Goal: Check status: Check status

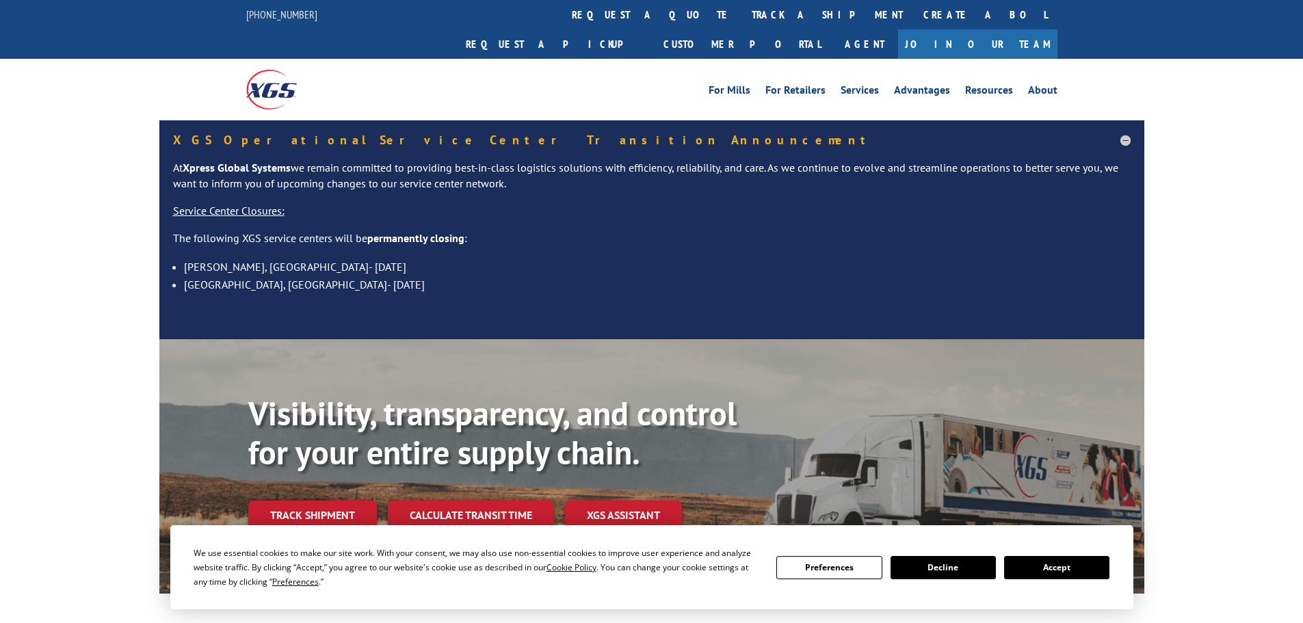
click at [1072, 558] on button "Accept" at bounding box center [1056, 567] width 105 height 23
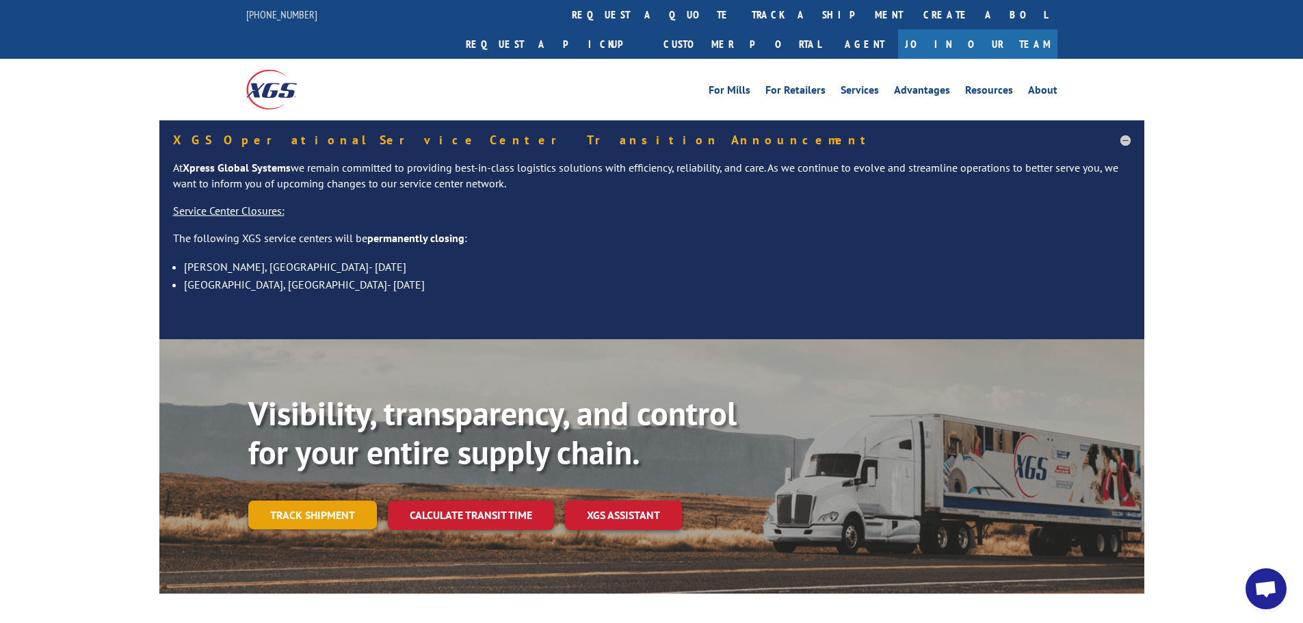
click at [330, 501] on link "Track shipment" at bounding box center [312, 515] width 129 height 29
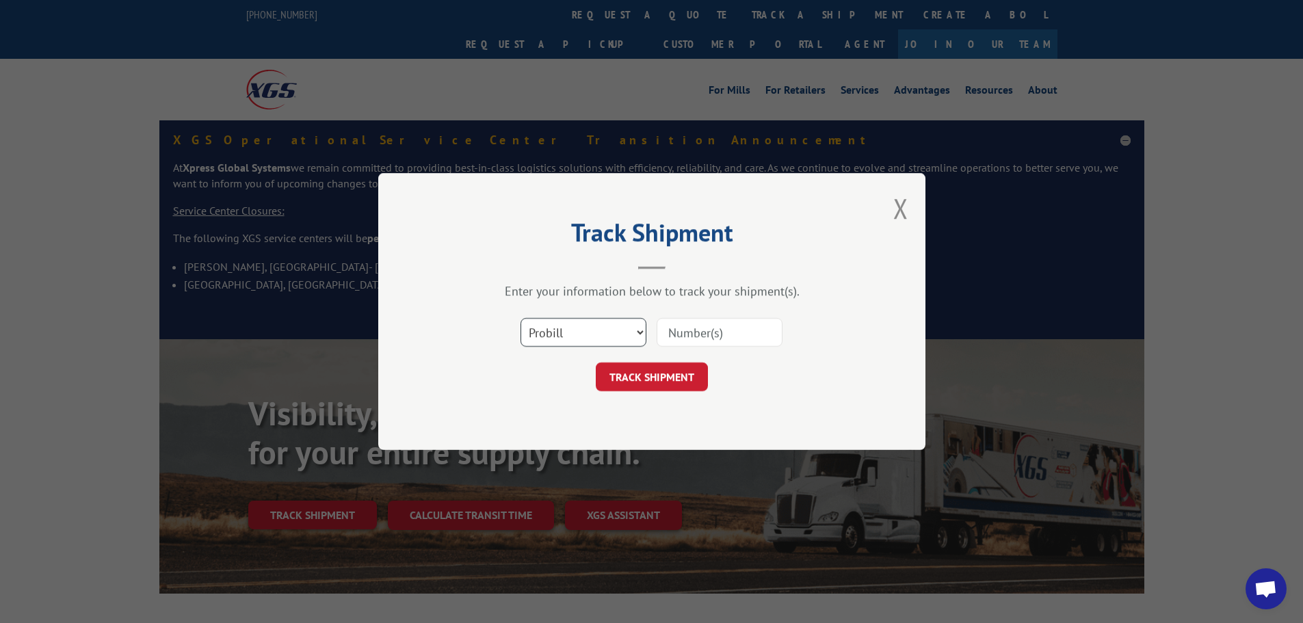
click at [549, 334] on select "Select category... Probill BOL PO" at bounding box center [584, 332] width 126 height 29
select select "po"
click at [521, 318] on select "Select category... Probill BOL PO" at bounding box center [584, 332] width 126 height 29
click at [737, 339] on input at bounding box center [720, 332] width 126 height 29
paste input "04522679"
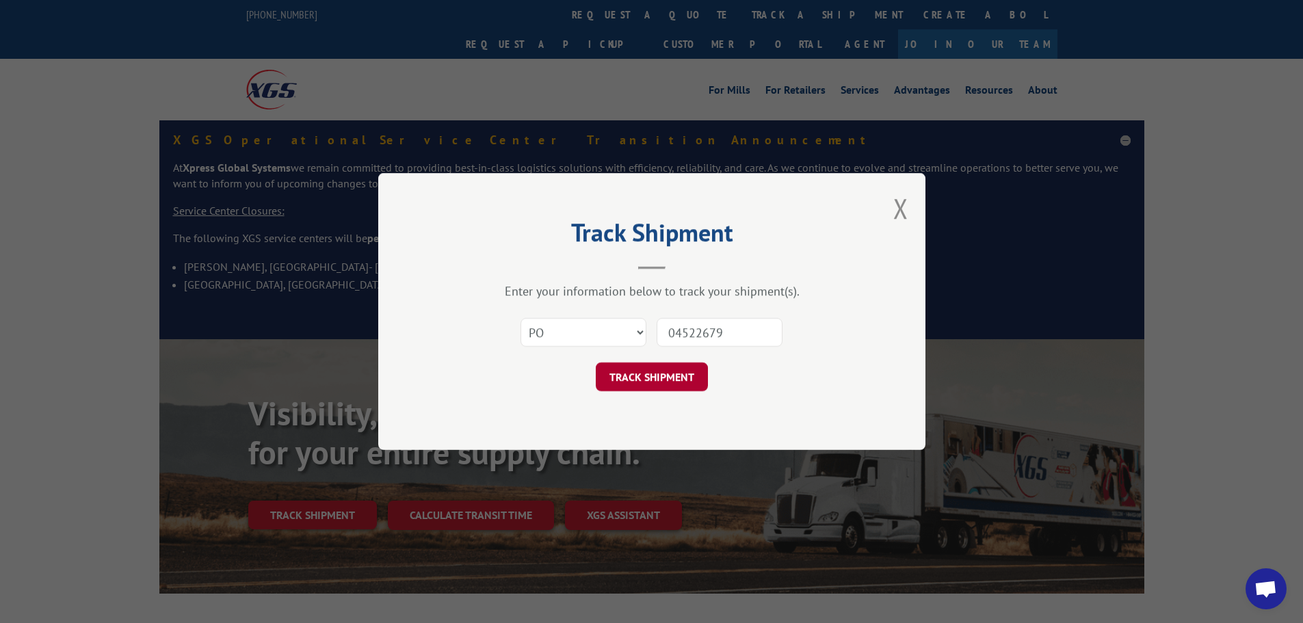
type input "04522679"
click at [679, 383] on button "TRACK SHIPMENT" at bounding box center [652, 377] width 112 height 29
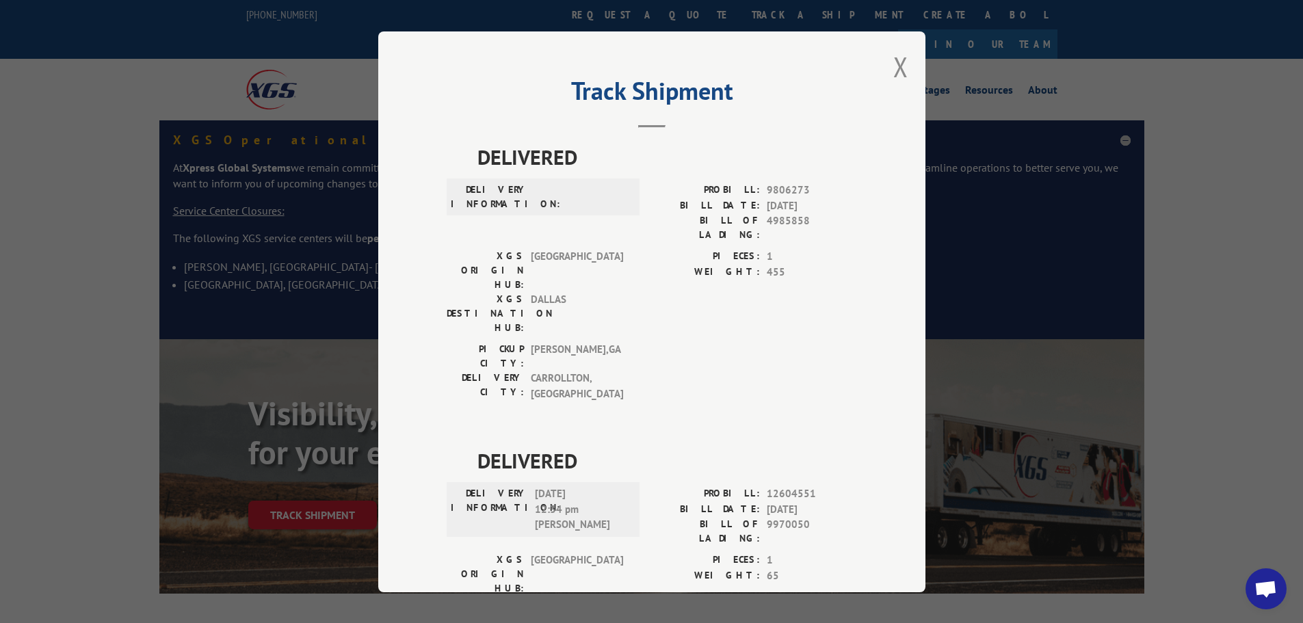
click at [904, 75] on div "Track Shipment DELIVERED DELIVERY INFORMATION: PROBILL: 9806273 BILL DATE: [DAT…" at bounding box center [651, 311] width 547 height 561
click at [902, 74] on button "Close modal" at bounding box center [900, 67] width 15 height 36
